Goal: Task Accomplishment & Management: Use online tool/utility

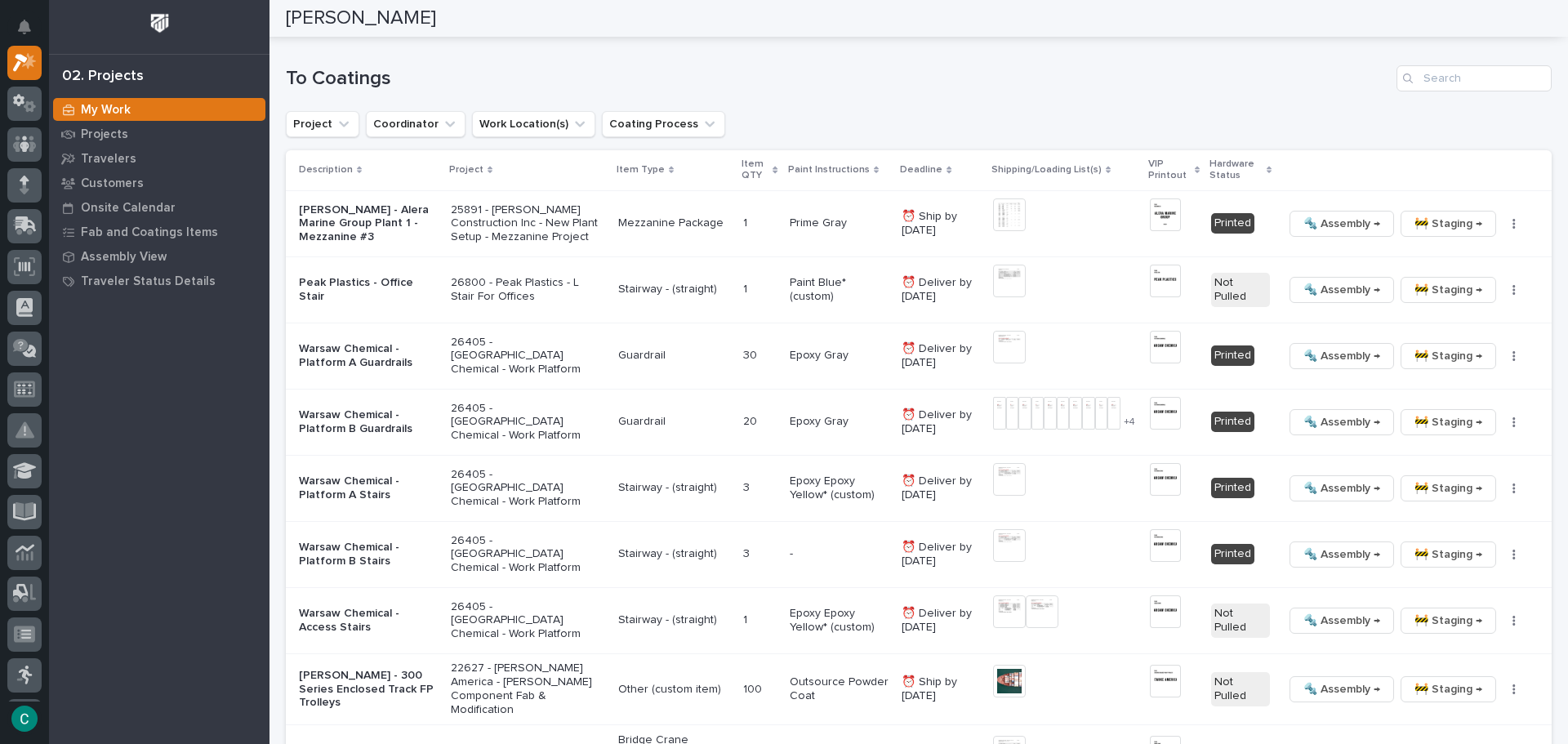
scroll to position [1633, 0]
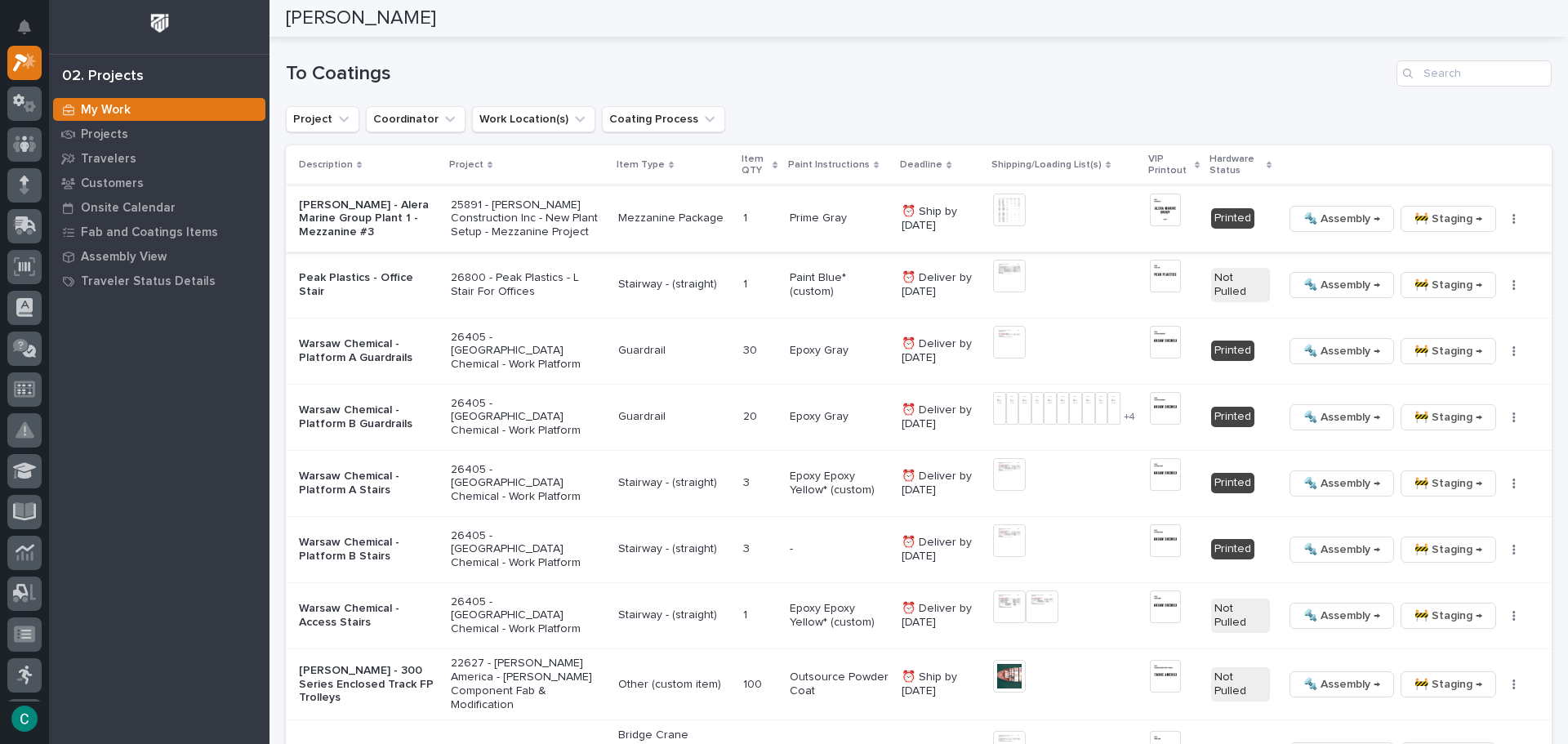
click at [1415, 219] on span "🚧 Staging →" at bounding box center [1448, 219] width 67 height 20
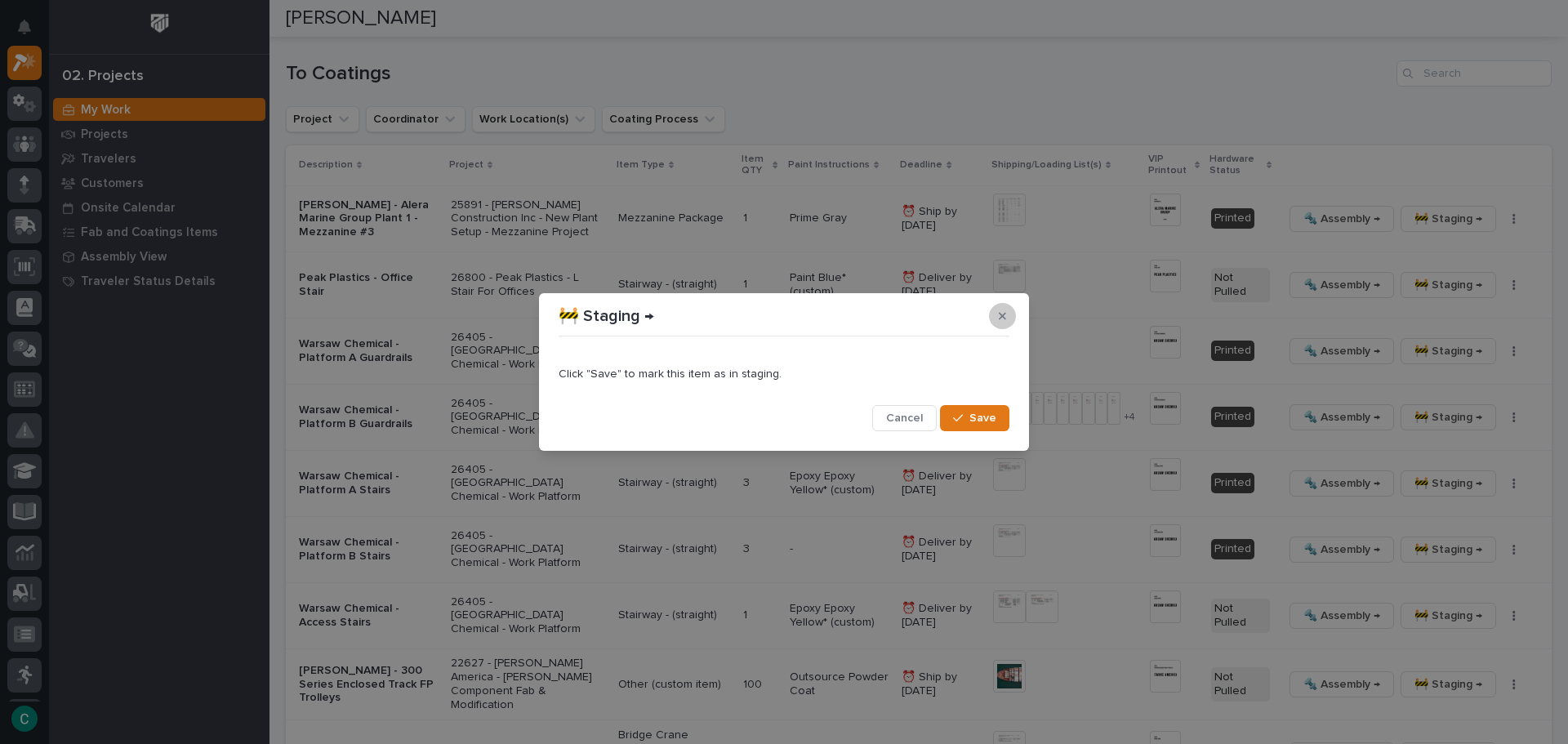
click at [1002, 320] on icon "button" at bounding box center [1003, 316] width 8 height 12
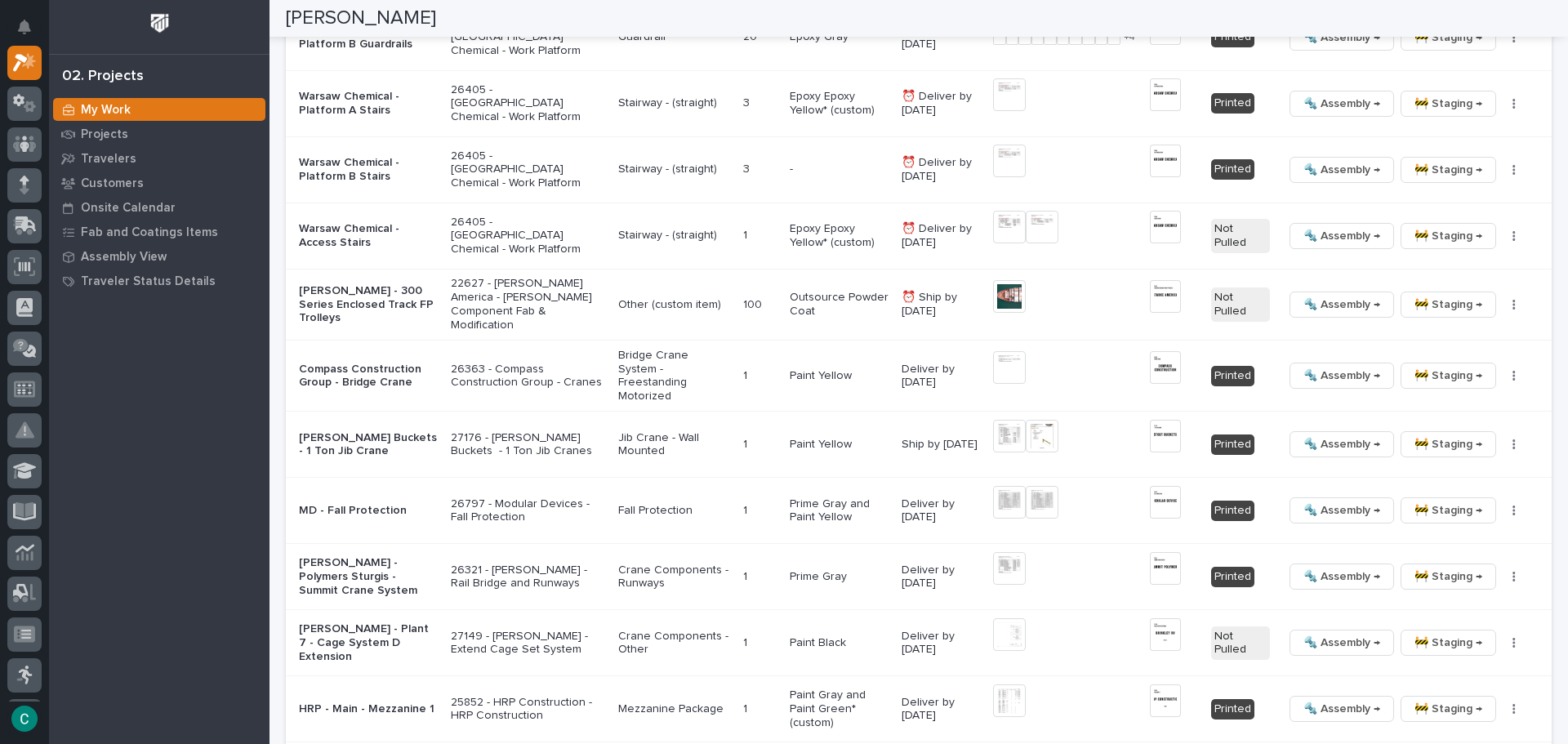
scroll to position [2042, 0]
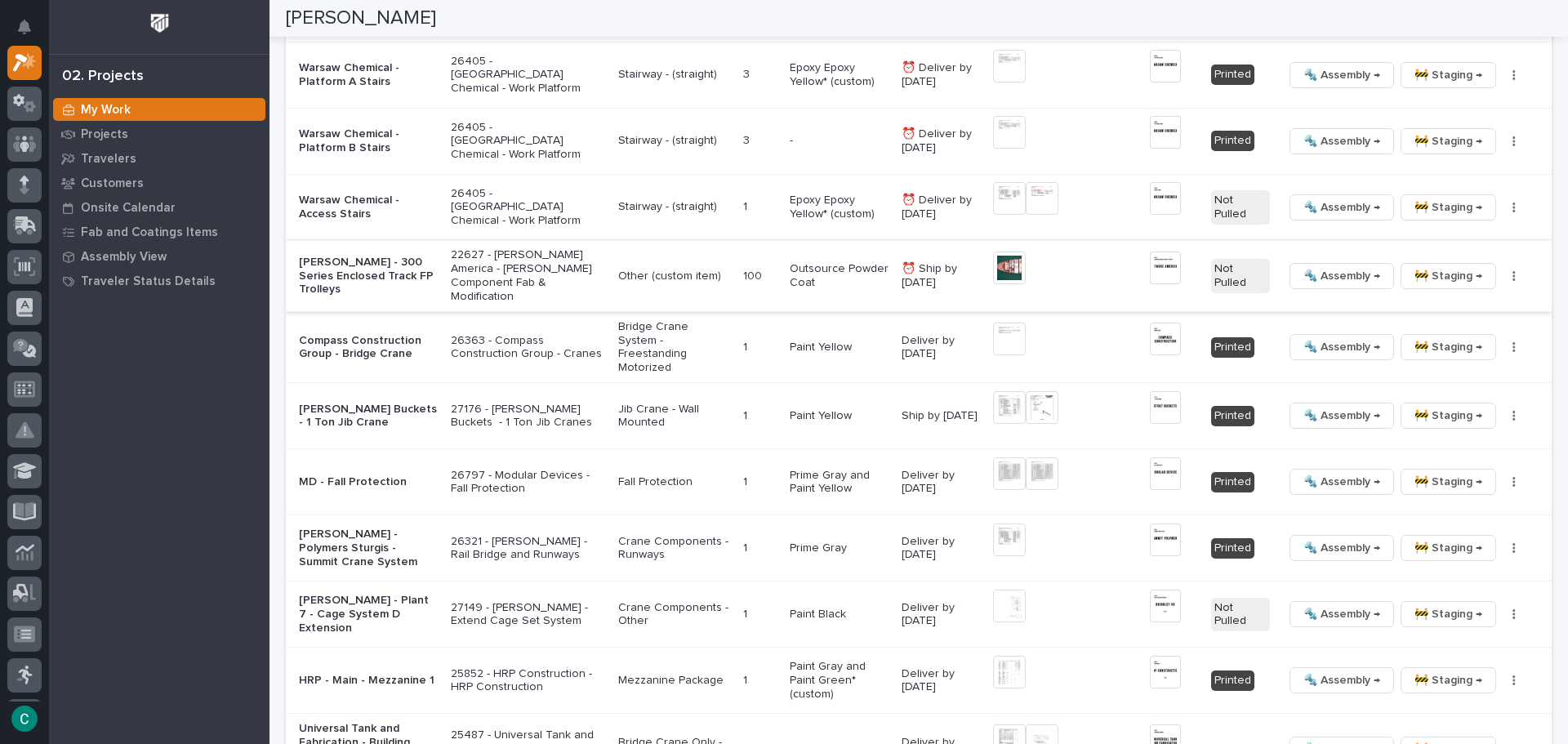
click at [1432, 273] on span "🚧 Staging →" at bounding box center [1448, 276] width 67 height 20
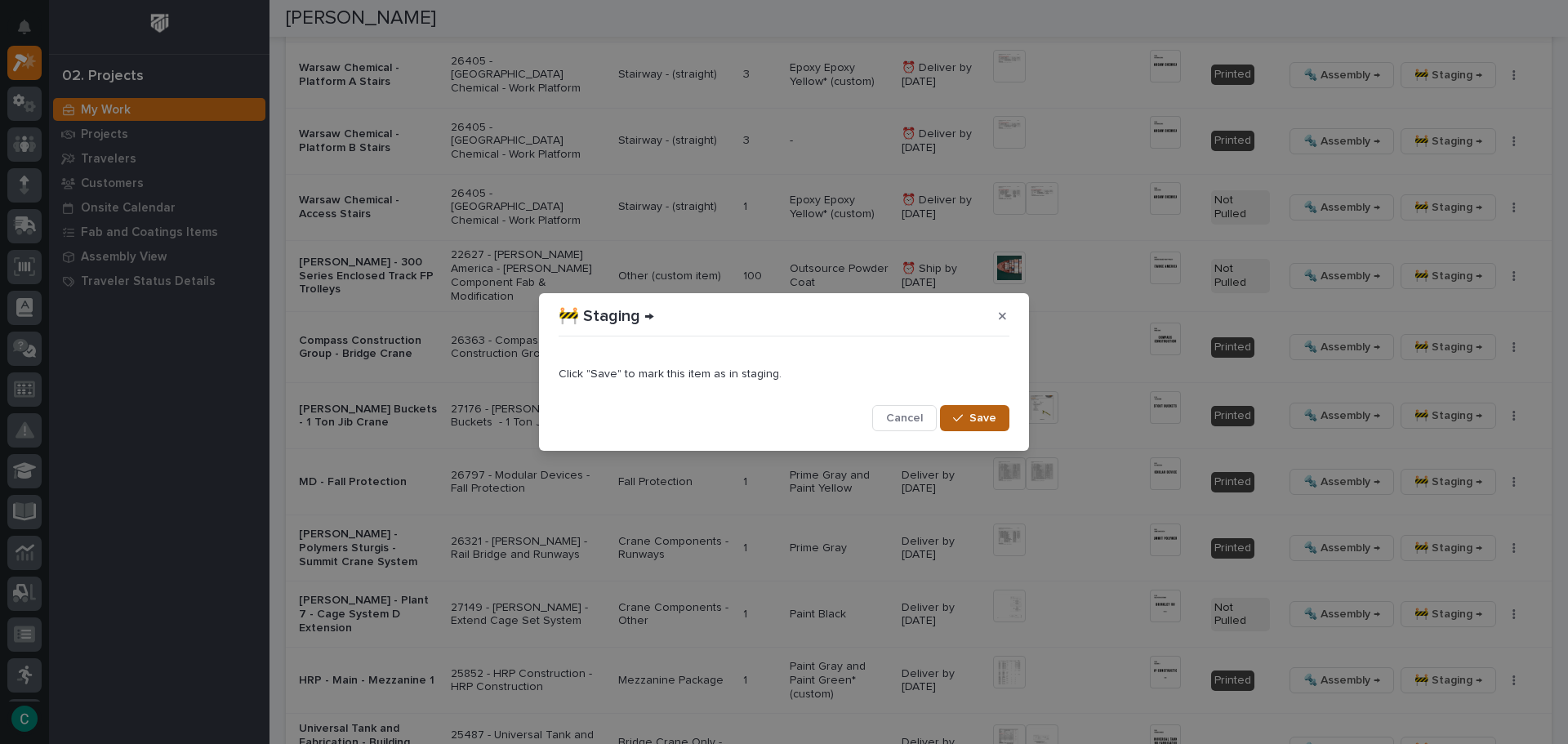
click at [989, 423] on span "Save" at bounding box center [983, 418] width 27 height 15
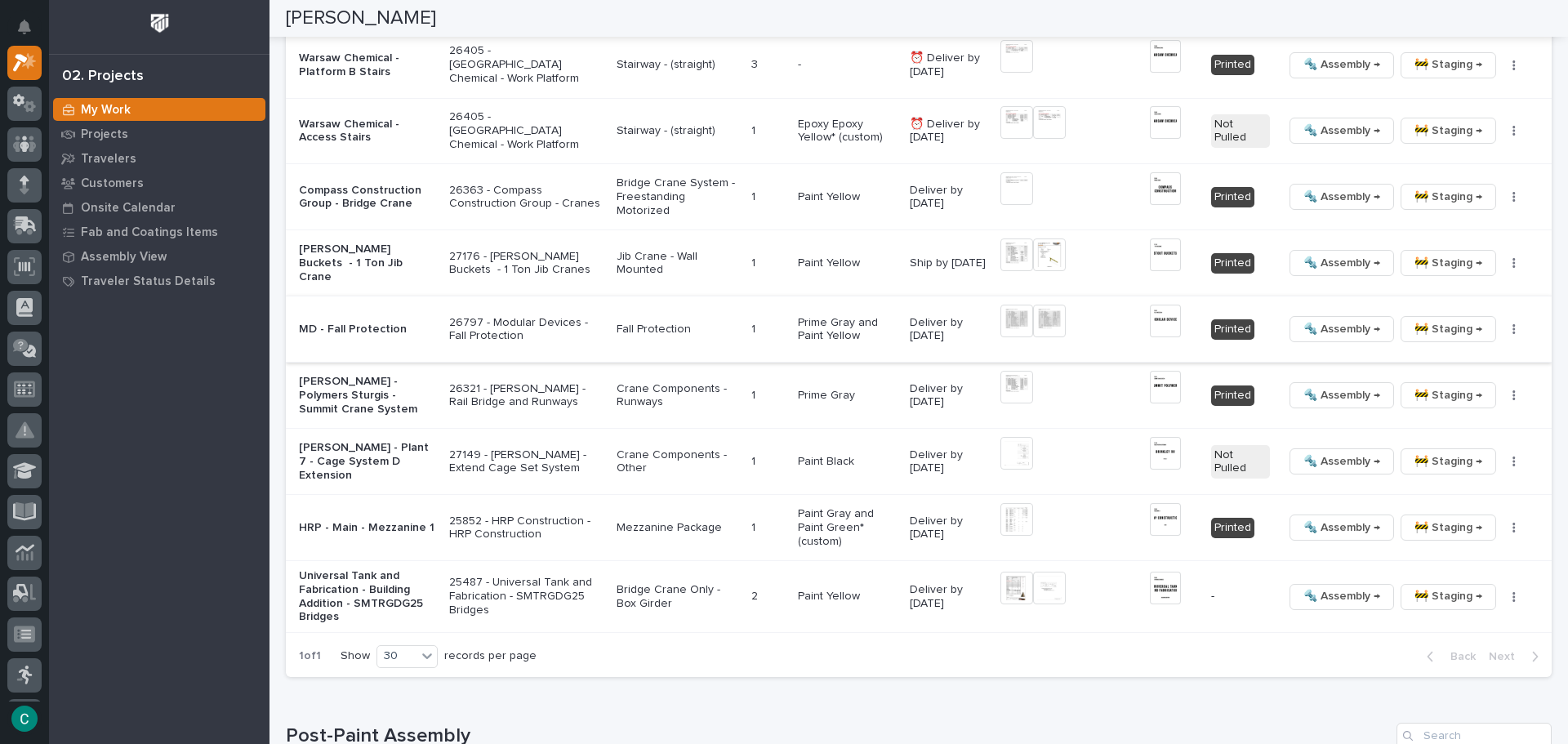
scroll to position [2287, 0]
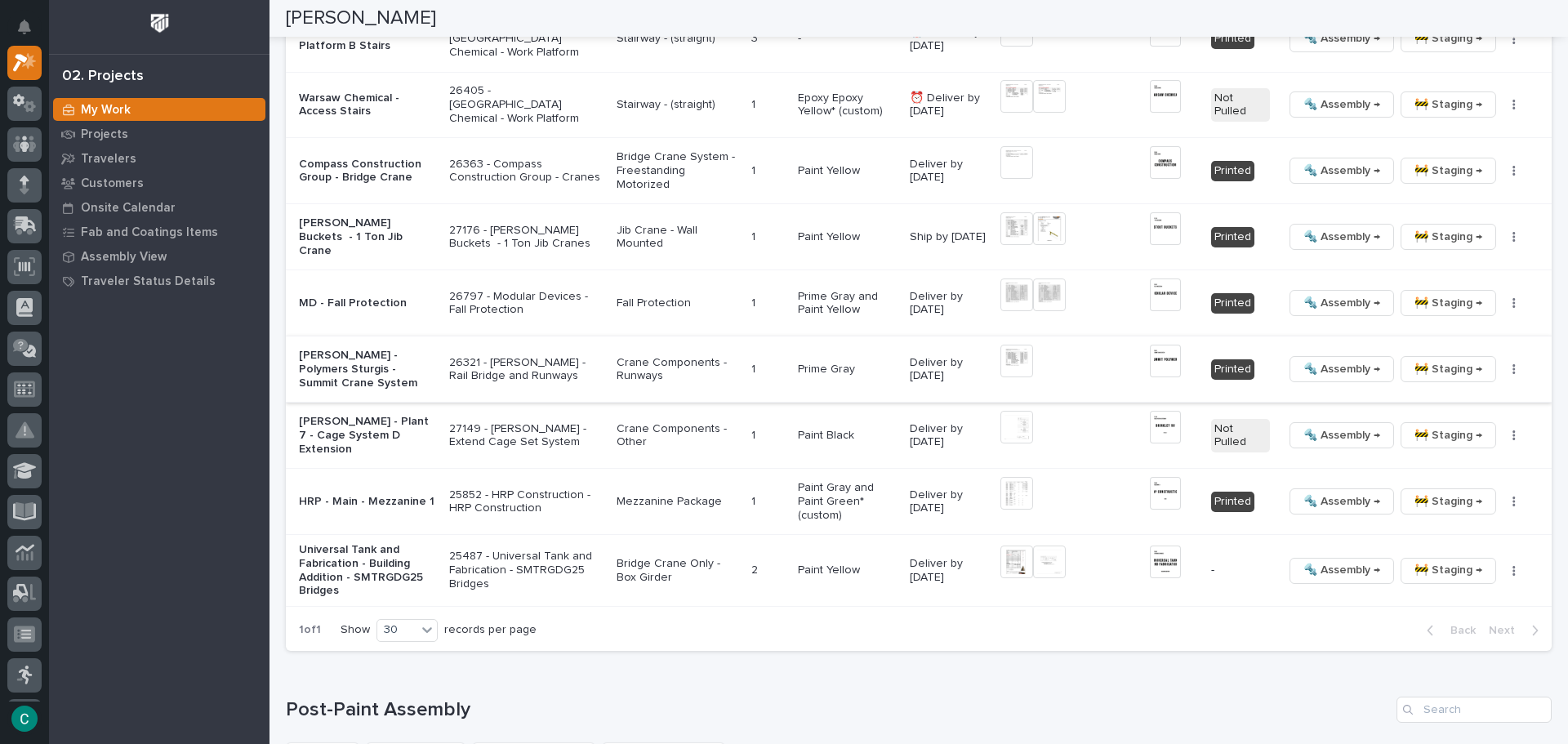
click at [1457, 365] on span "🚧 Staging →" at bounding box center [1448, 369] width 67 height 20
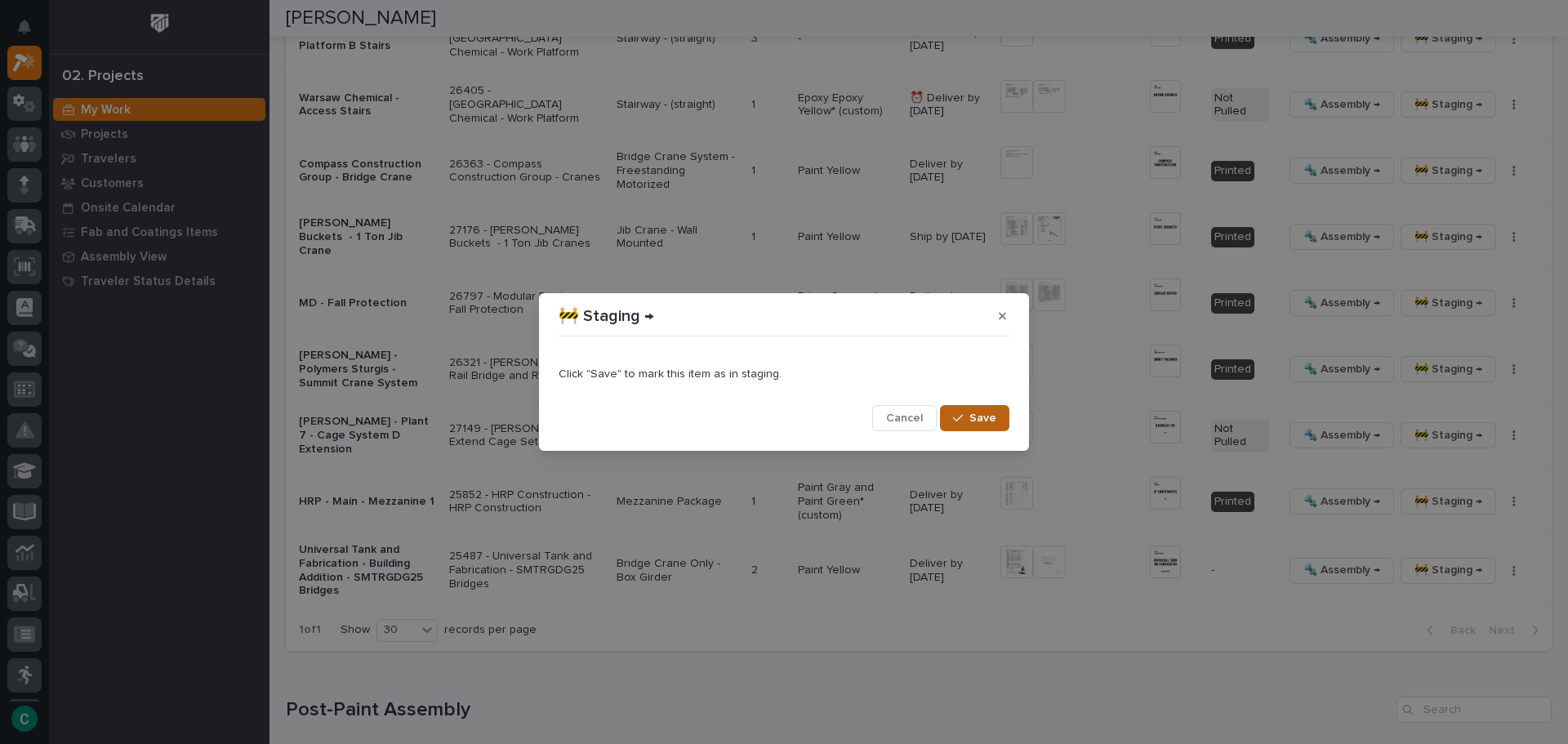
click at [970, 419] on div "button" at bounding box center [961, 418] width 17 height 12
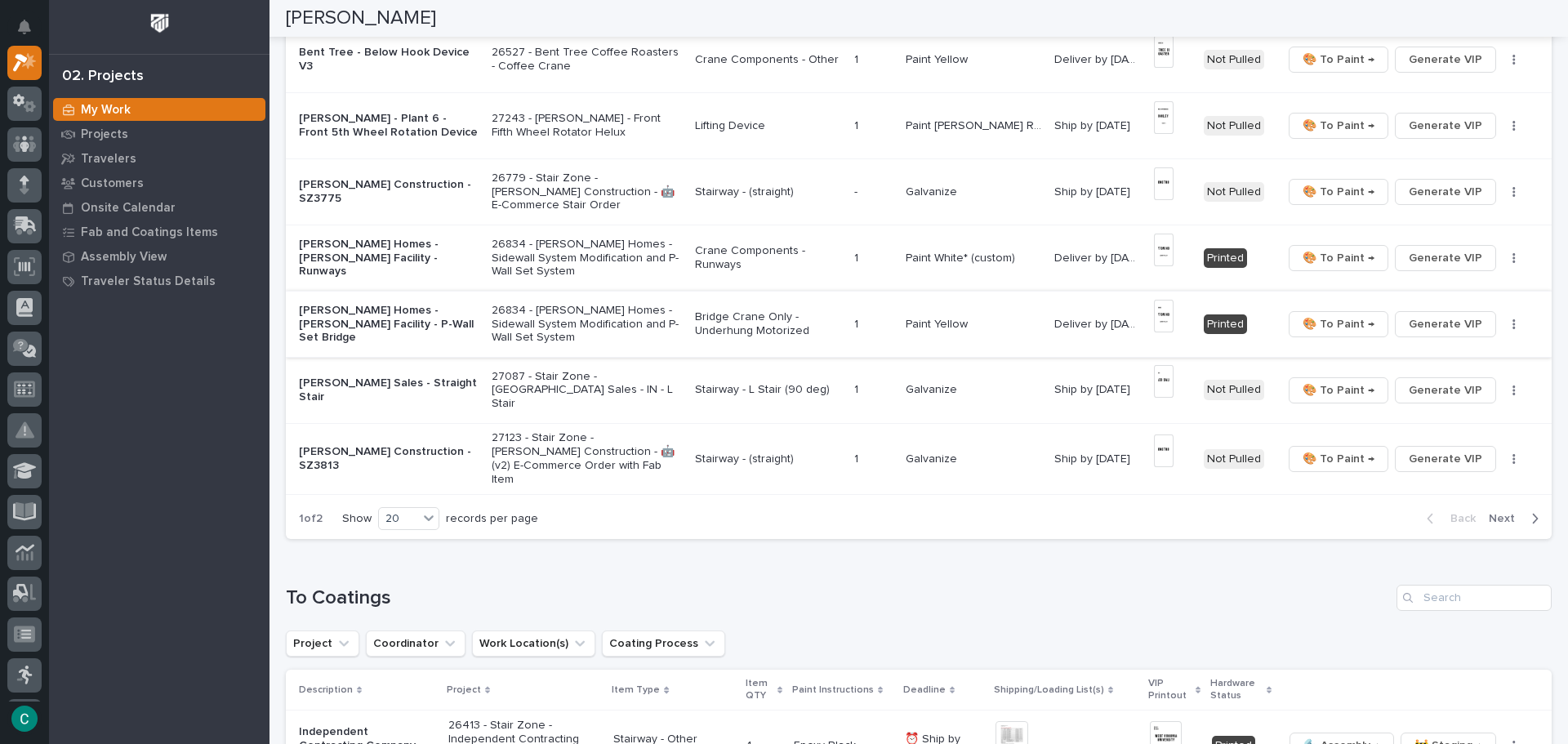
scroll to position [1143, 0]
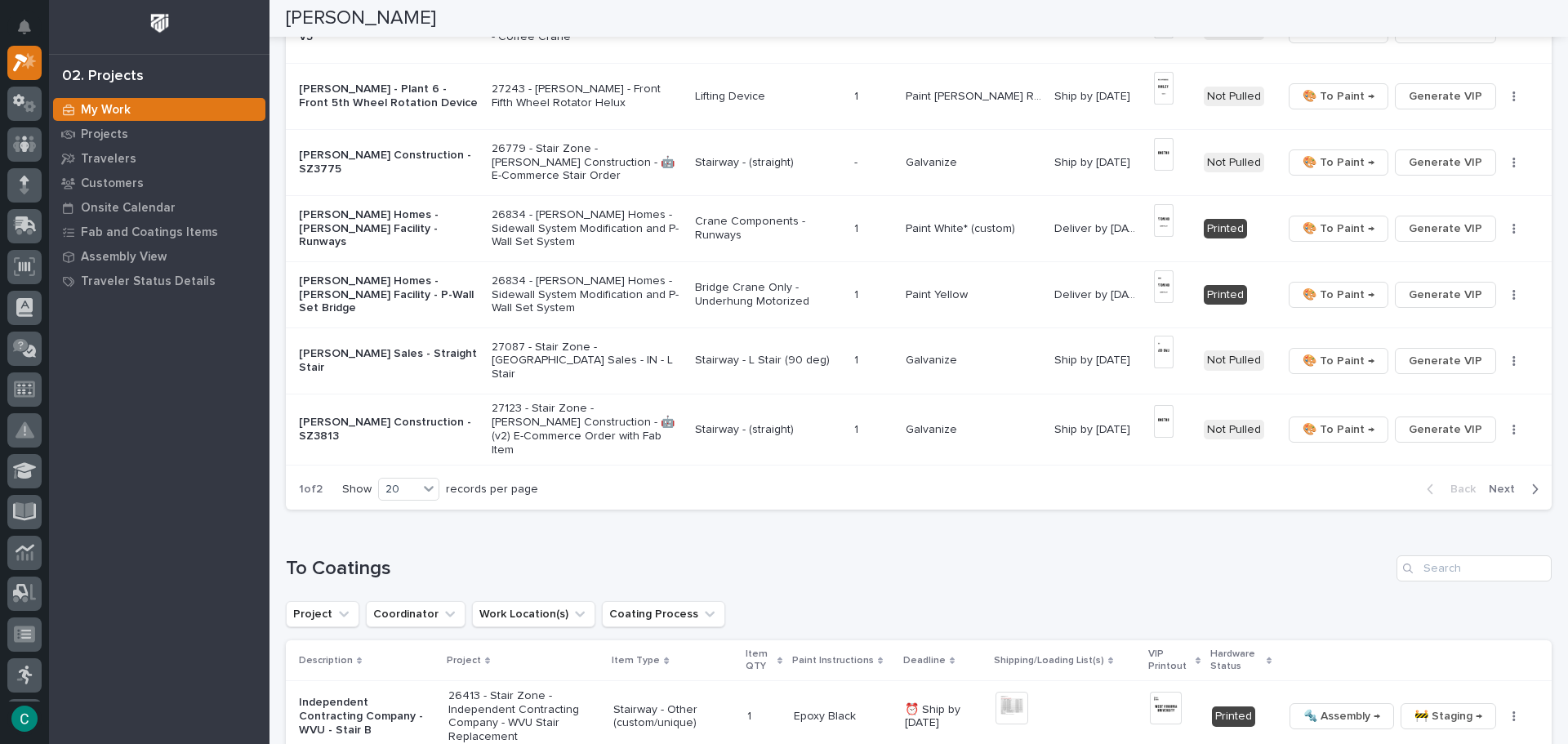
click at [1489, 482] on span "Next" at bounding box center [1506, 489] width 36 height 15
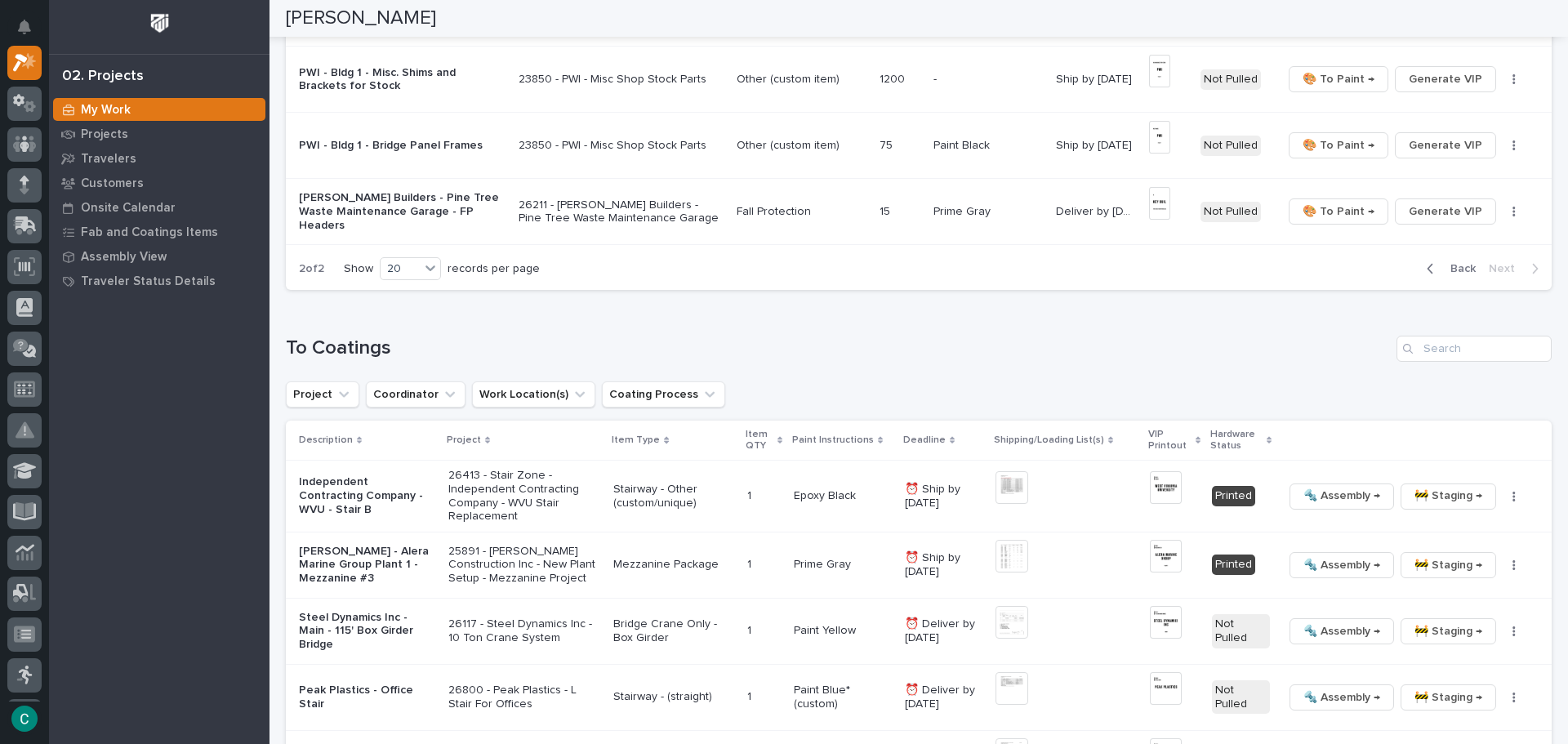
scroll to position [898, 0]
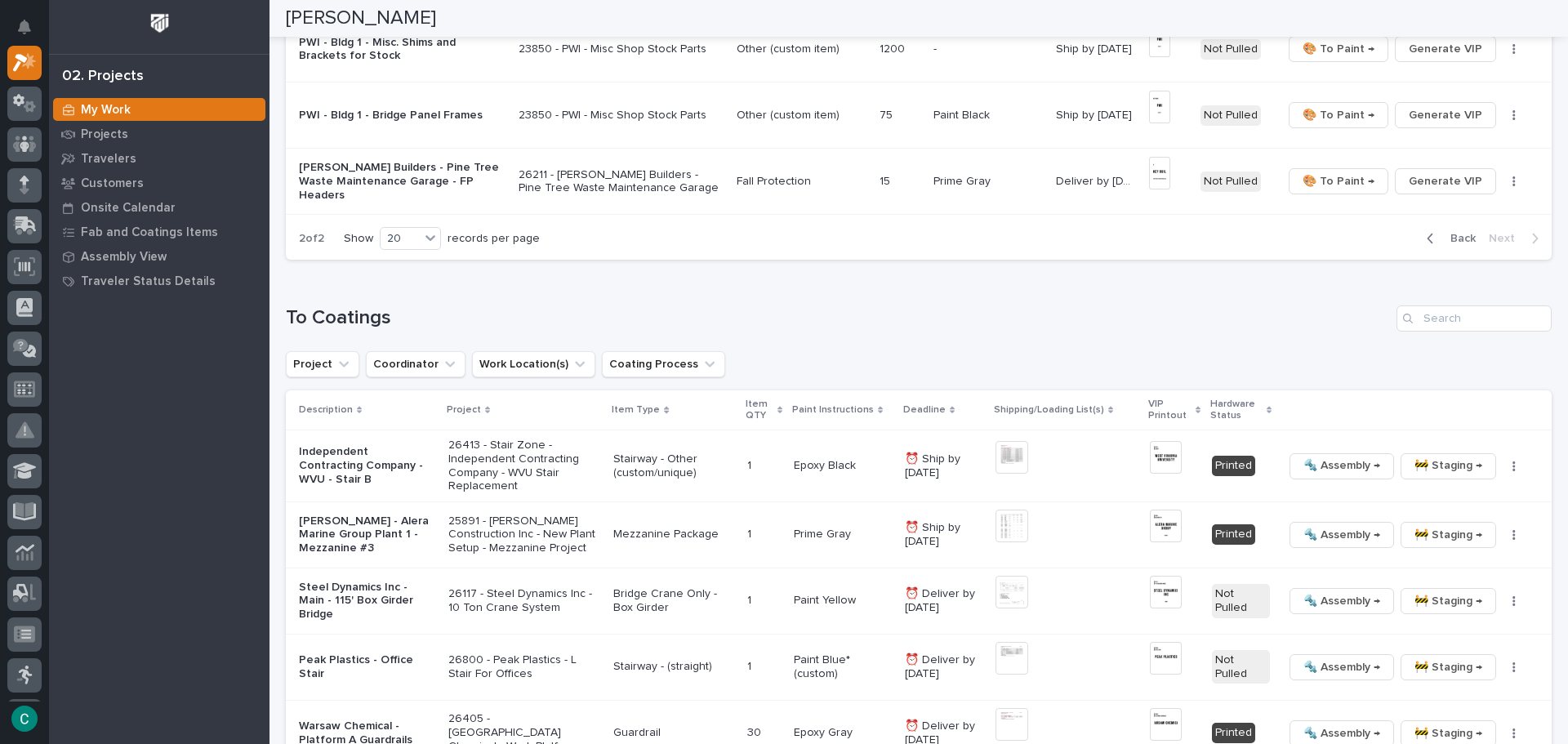
click at [1429, 238] on button "Back" at bounding box center [1448, 238] width 68 height 15
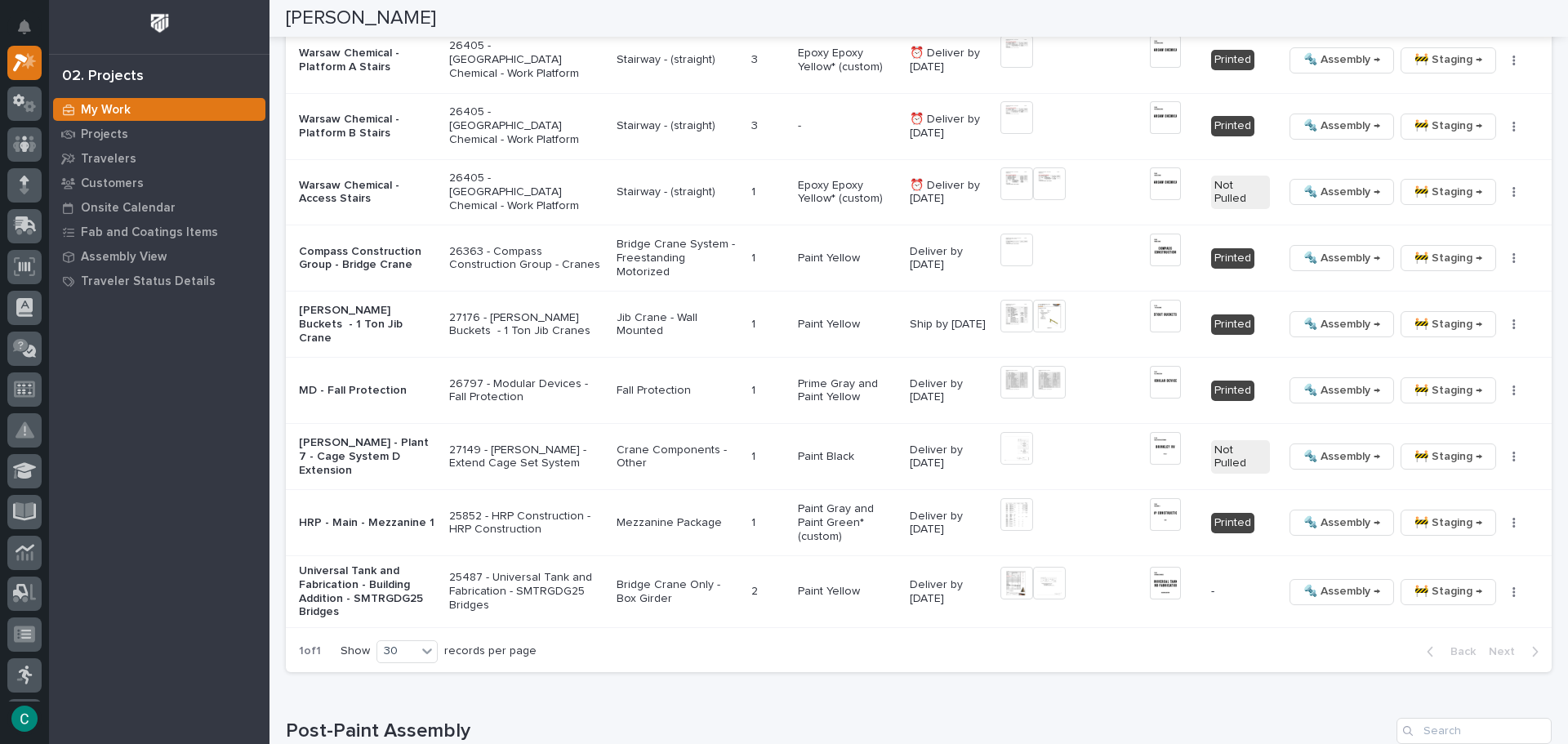
scroll to position [2203, 0]
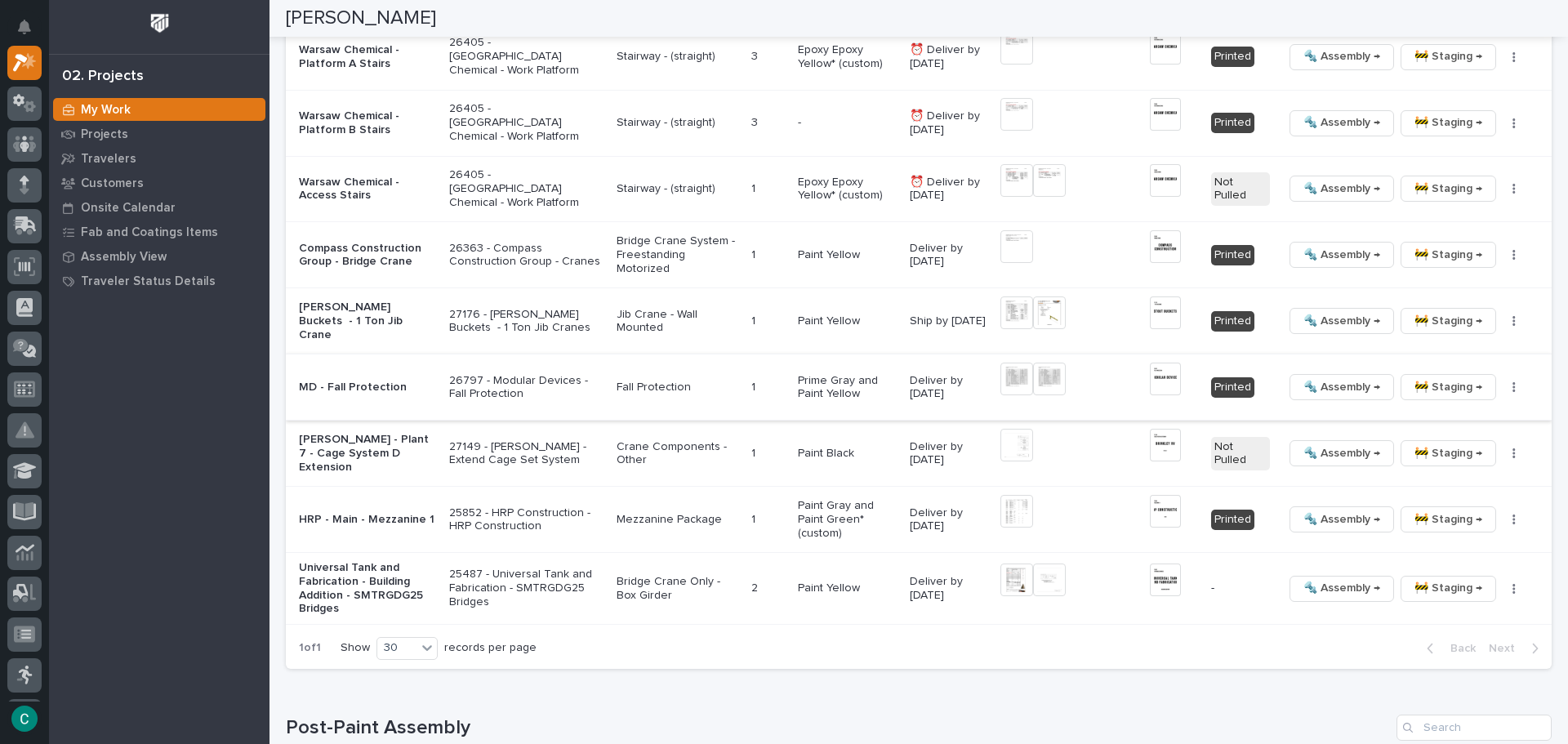
click at [1001, 383] on img at bounding box center [1016, 378] width 32 height 32
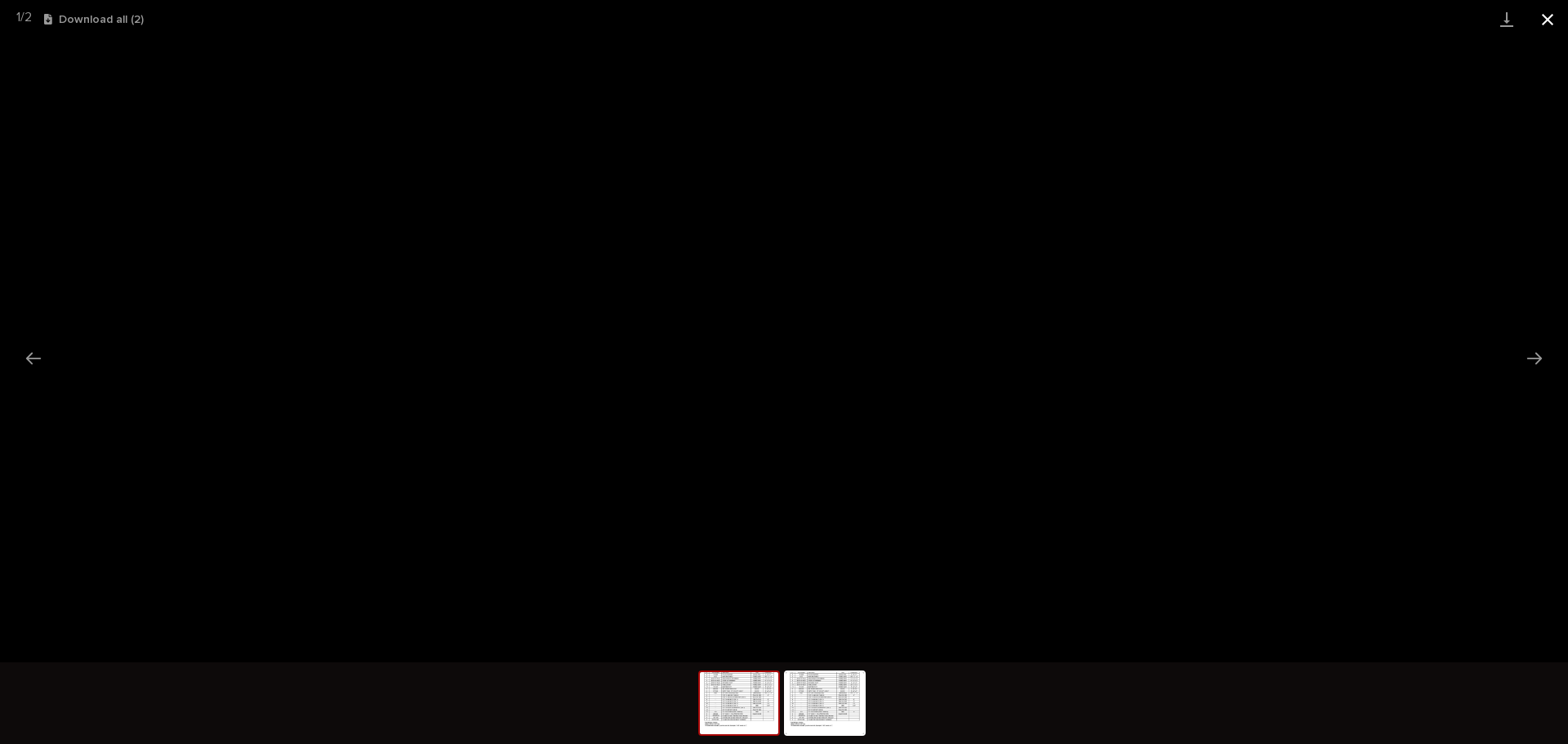
click at [1550, 8] on button "Close gallery" at bounding box center [1547, 19] width 41 height 38
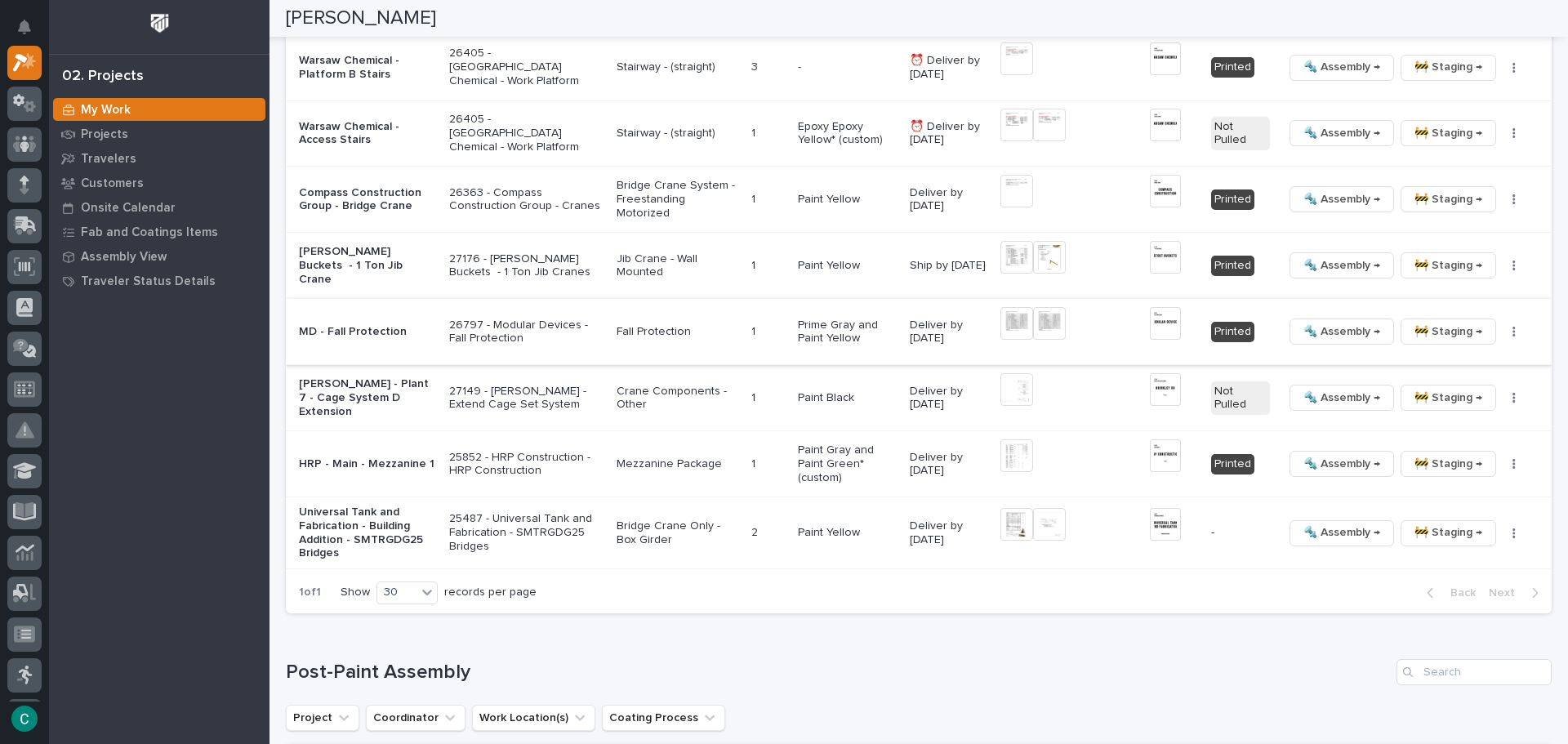
scroll to position [2285, 0]
